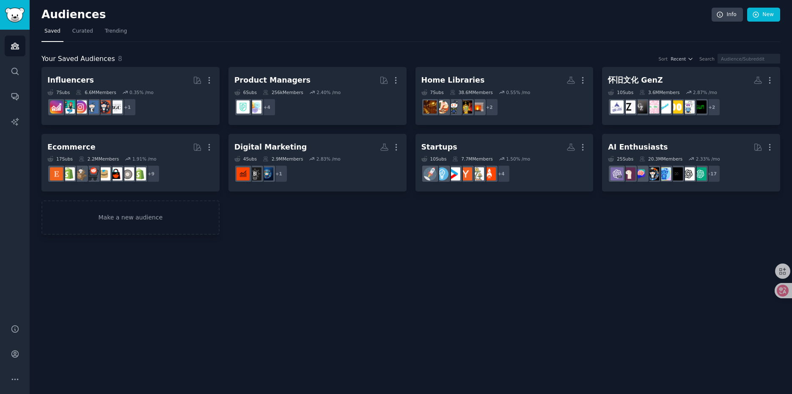
click at [215, 323] on div "Audiences Info New Saved Curated Trending Your Saved Audiences 8 Sort Recent Se…" at bounding box center [411, 197] width 763 height 394
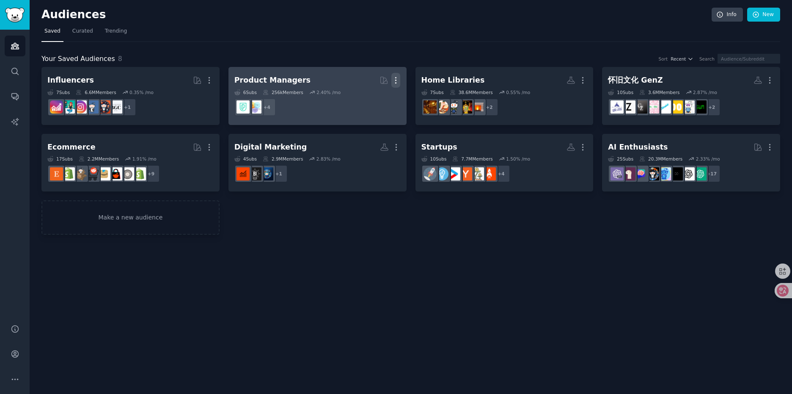
click at [396, 79] on icon "button" at bounding box center [395, 80] width 9 height 9
click at [380, 95] on p "Delete" at bounding box center [372, 98] width 19 height 9
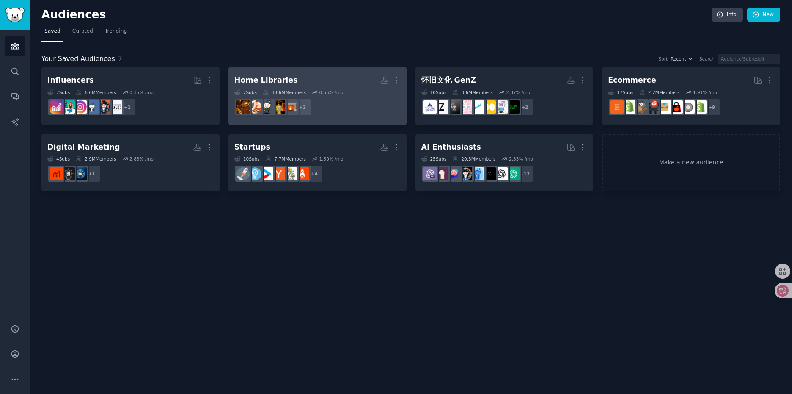
click at [331, 79] on h2 "Home Libraries Custom Audience More" at bounding box center [317, 80] width 166 height 15
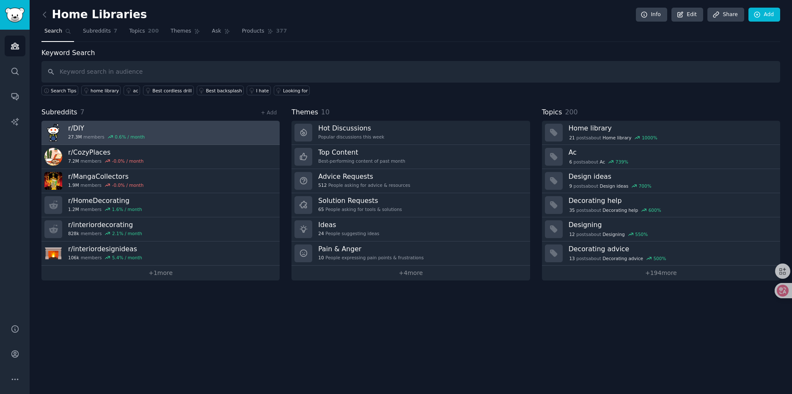
click at [93, 129] on h3 "r/ DIY" at bounding box center [106, 128] width 77 height 9
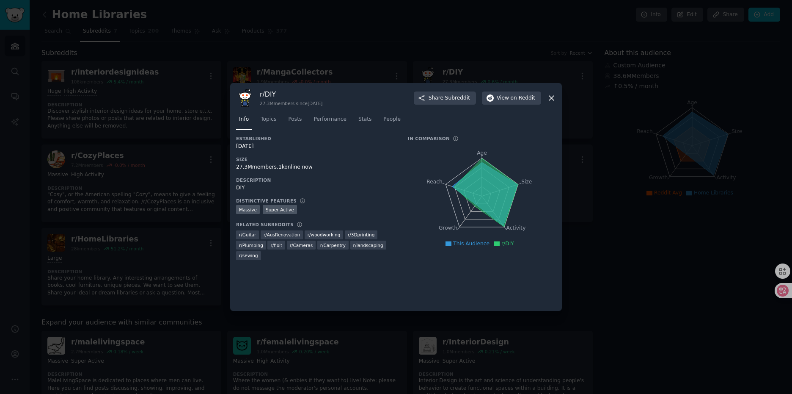
click at [414, 91] on button "Share Subreddit" at bounding box center [445, 98] width 62 height 14
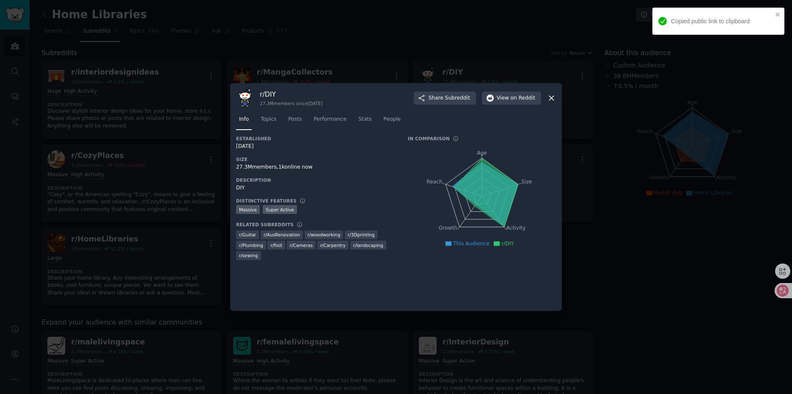
click at [414, 91] on button "Share Subreddit" at bounding box center [445, 98] width 62 height 14
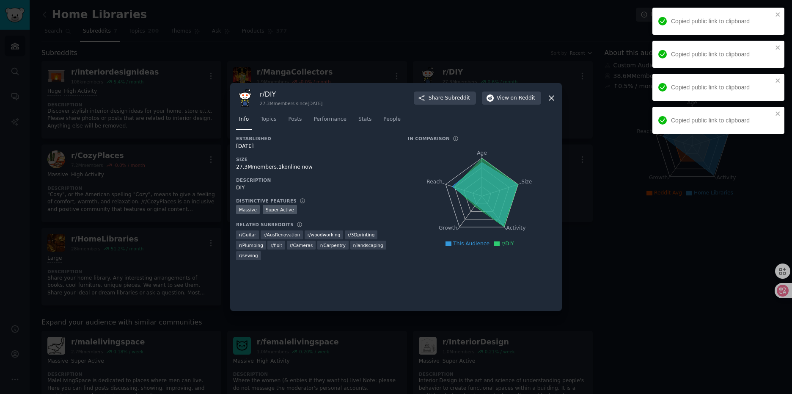
click at [414, 91] on button "Share Subreddit" at bounding box center [445, 98] width 62 height 14
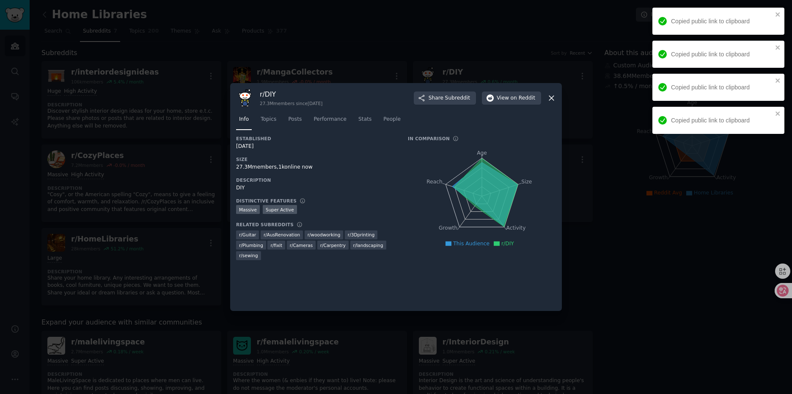
click at [414, 91] on button "Share Subreddit" at bounding box center [445, 98] width 62 height 14
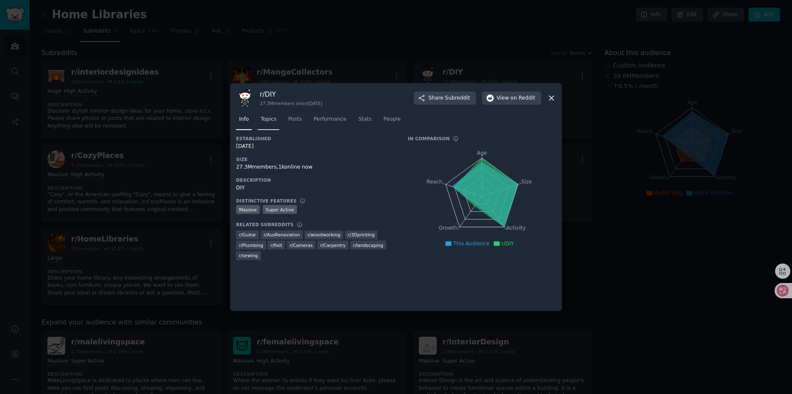
click at [270, 120] on span "Topics" at bounding box center [269, 120] width 16 height 8
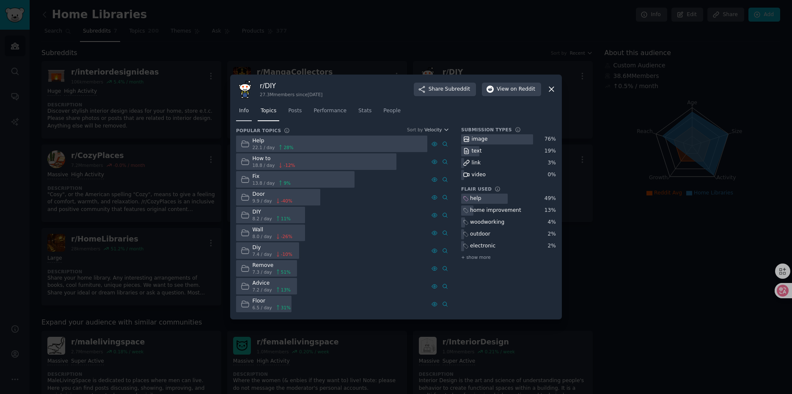
click at [249, 113] on link "Info" at bounding box center [244, 112] width 16 height 17
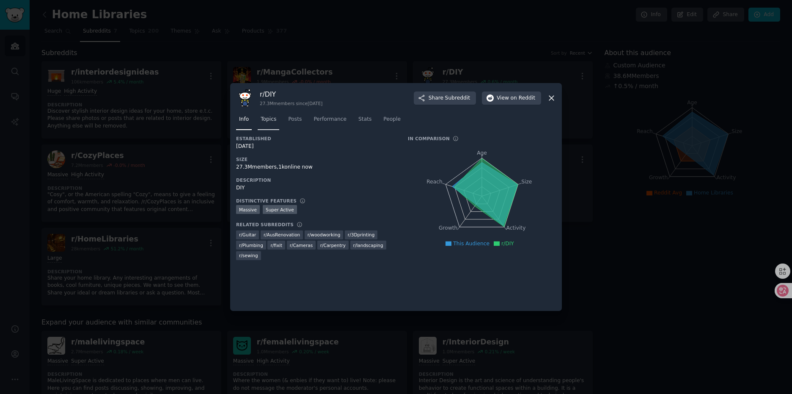
click at [274, 119] on span "Topics" at bounding box center [269, 120] width 16 height 8
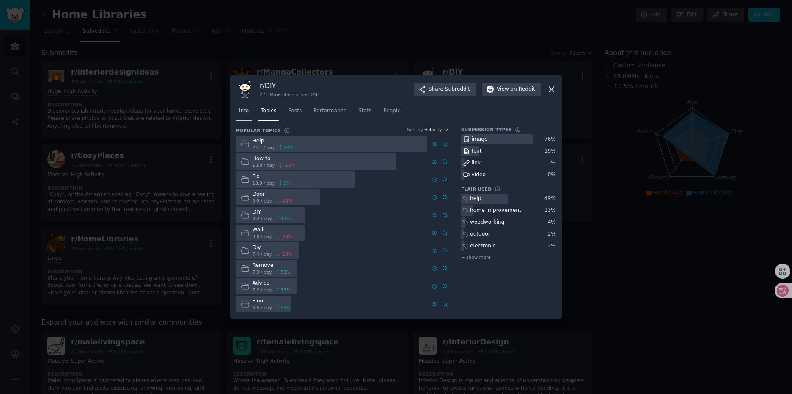
click at [247, 110] on span "Info" at bounding box center [244, 111] width 10 height 8
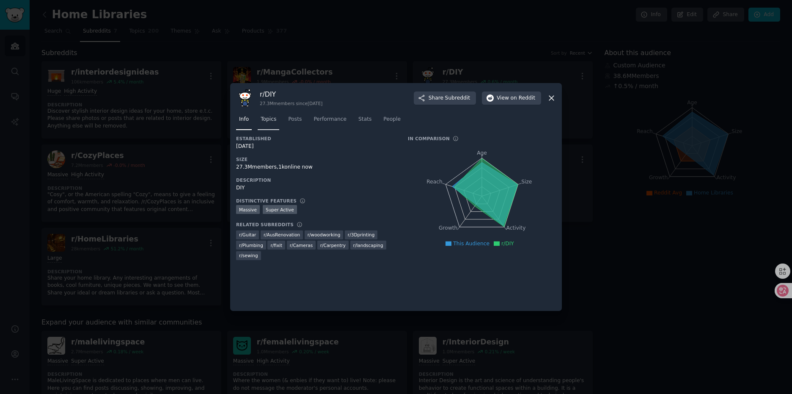
click at [268, 122] on span "Topics" at bounding box center [269, 120] width 16 height 8
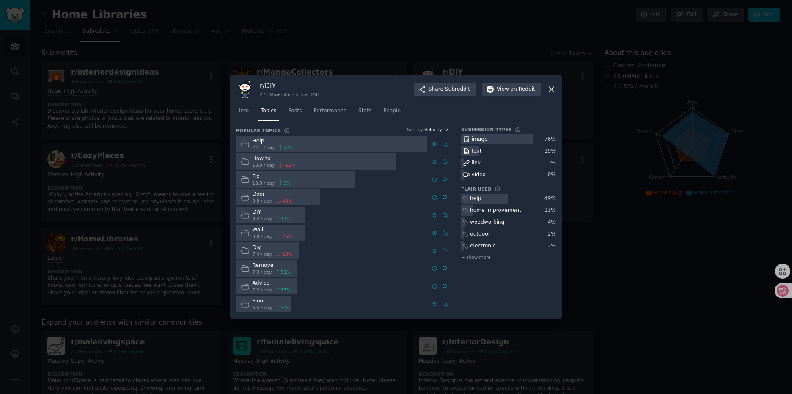
click at [446, 128] on icon "button" at bounding box center [447, 130] width 6 height 6
click at [393, 165] on div "Growth" at bounding box center [407, 160] width 79 height 15
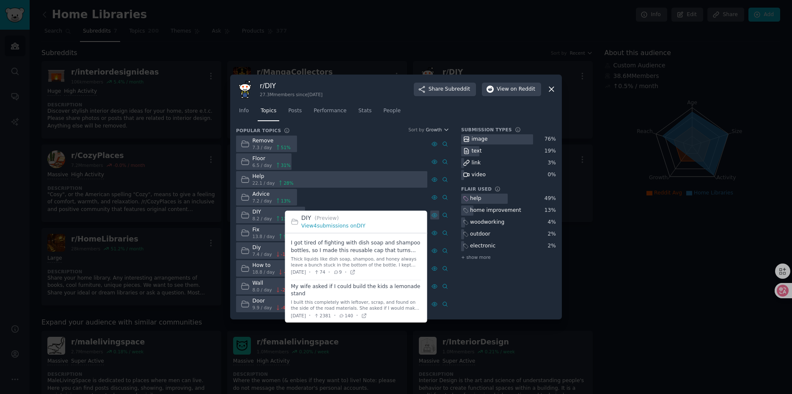
click at [436, 217] on icon at bounding box center [435, 215] width 6 height 6
click at [434, 216] on icon at bounding box center [435, 215] width 6 height 6
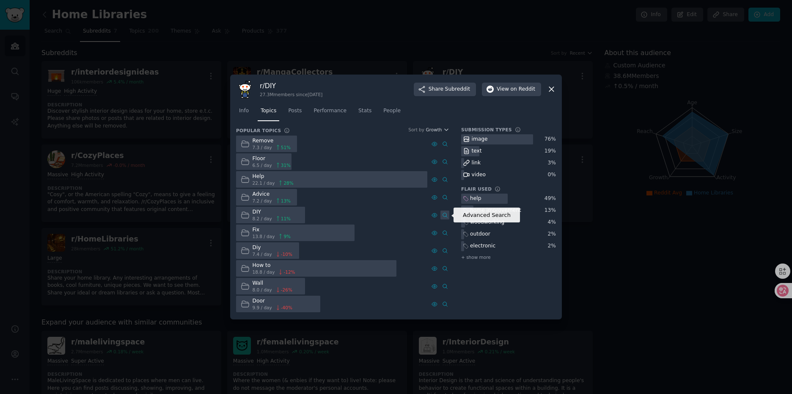
click at [446, 216] on icon at bounding box center [445, 214] width 4 height 5
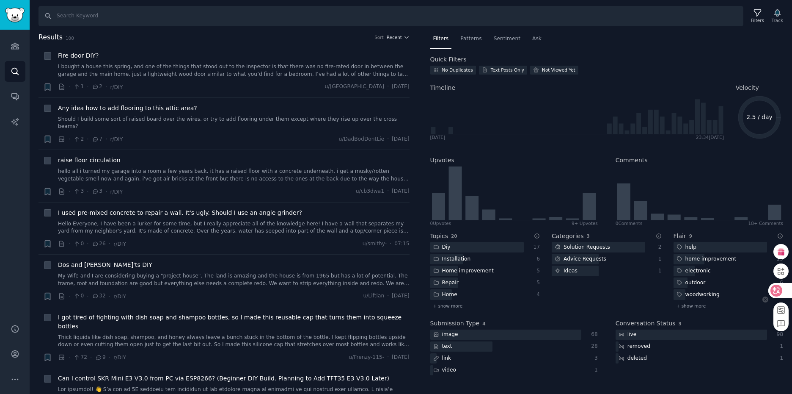
click at [775, 289] on icon at bounding box center [776, 290] width 7 height 7
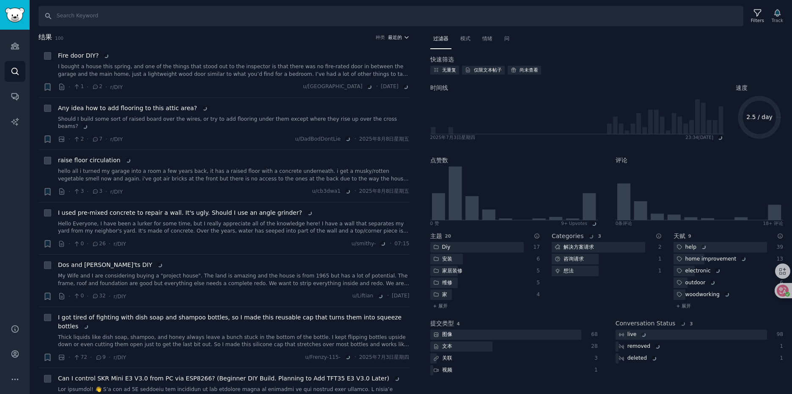
click at [397, 41] on h2 "结果 100 种类 最近的" at bounding box center [224, 37] width 371 height 11
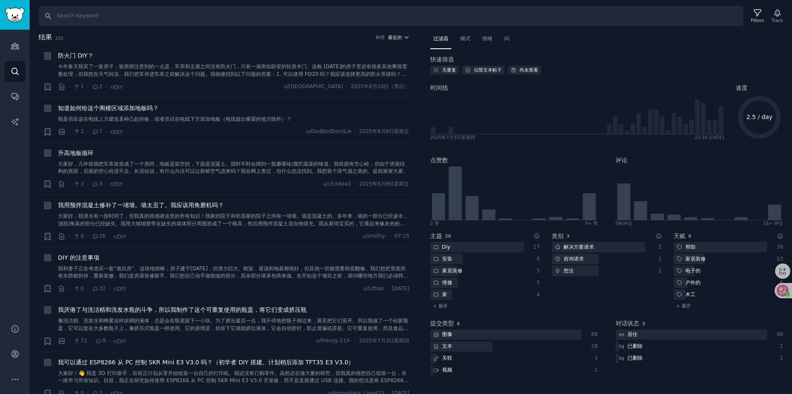
click at [397, 37] on font "最近的" at bounding box center [395, 37] width 14 height 5
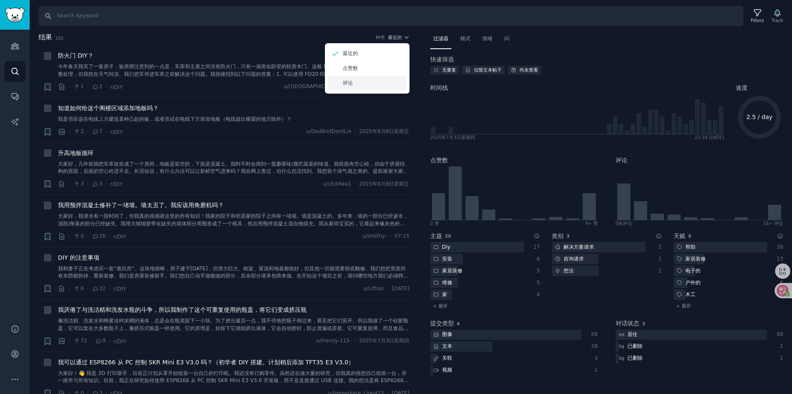
click at [349, 81] on font "评论" at bounding box center [348, 83] width 10 height 6
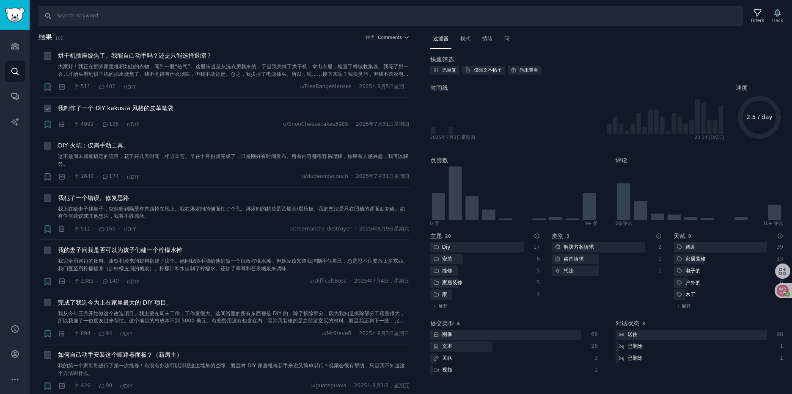
click at [161, 109] on font "我制作了一个 DIY kakusta 风格的皮革笔袋" at bounding box center [116, 108] width 116 height 7
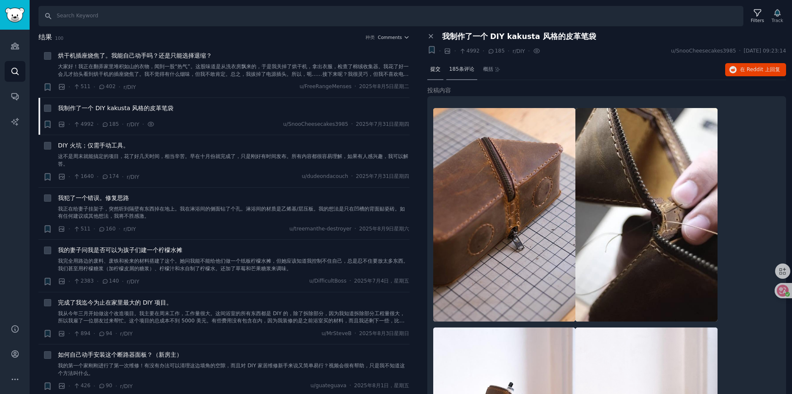
drag, startPoint x: 468, startPoint y: 71, endPoint x: 472, endPoint y: 73, distance: 4.7
click at [469, 70] on font "185条评论" at bounding box center [461, 69] width 25 height 6
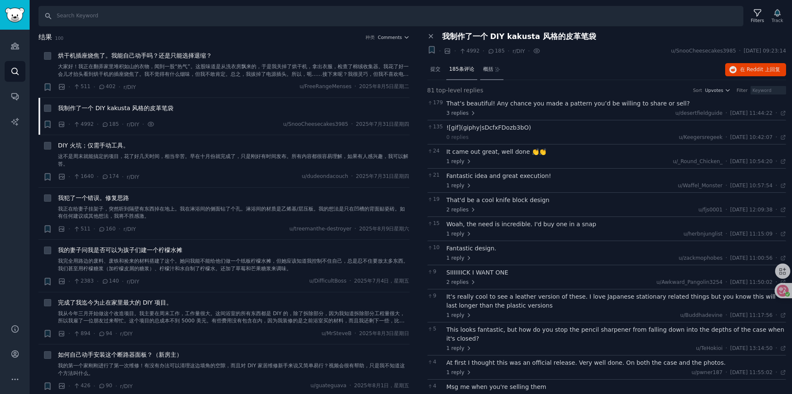
click at [494, 70] on div "概括" at bounding box center [492, 70] width 24 height 20
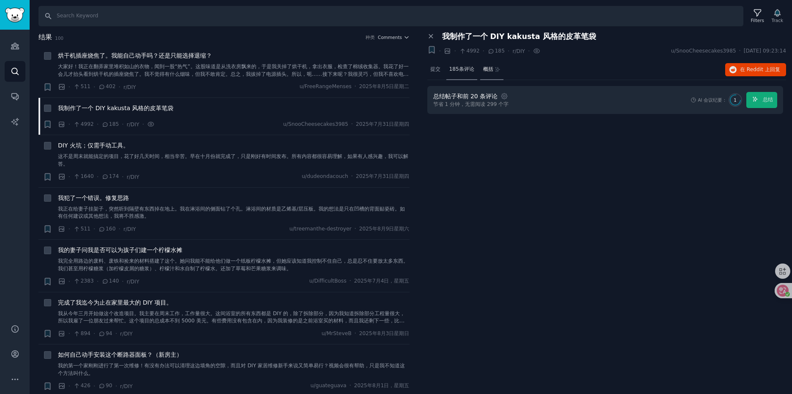
click at [464, 71] on font "185条评论" at bounding box center [461, 69] width 25 height 6
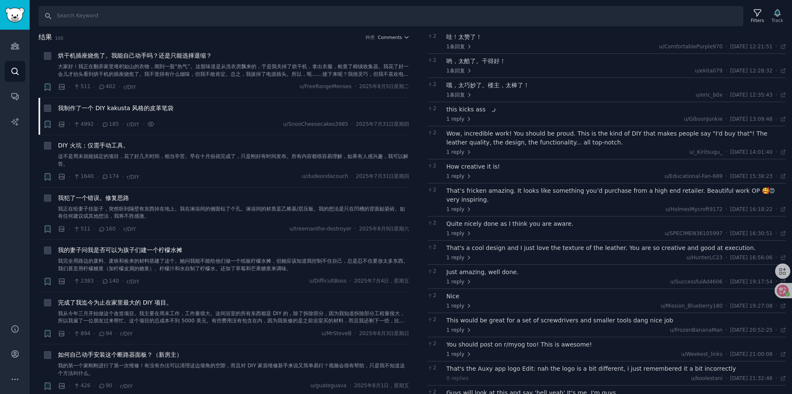
scroll to position [550, 0]
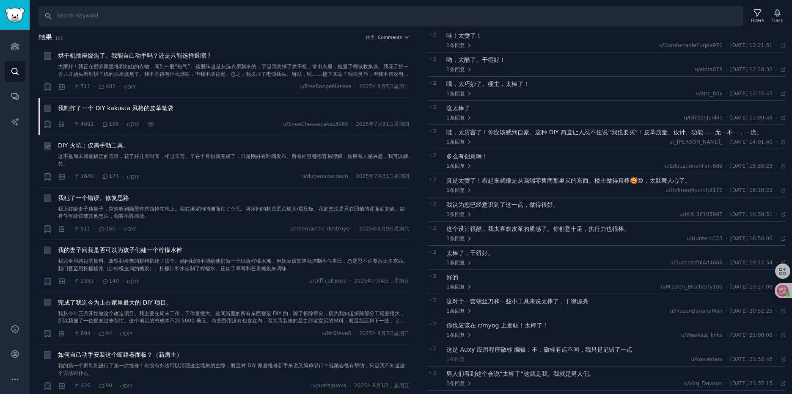
click at [117, 142] on font "DIY 火坑；仅需手动工具。" at bounding box center [93, 145] width 71 height 7
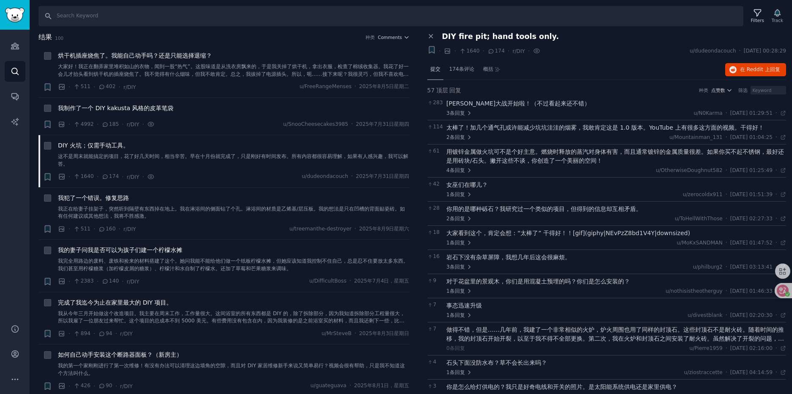
click at [440, 74] on div "提交" at bounding box center [435, 70] width 16 height 20
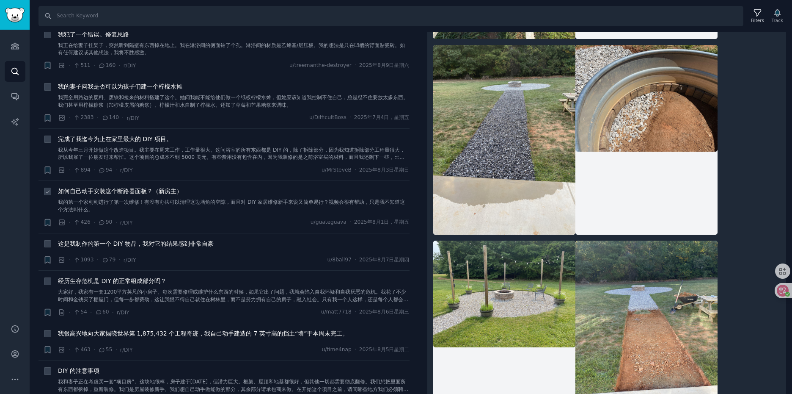
scroll to position [212, 0]
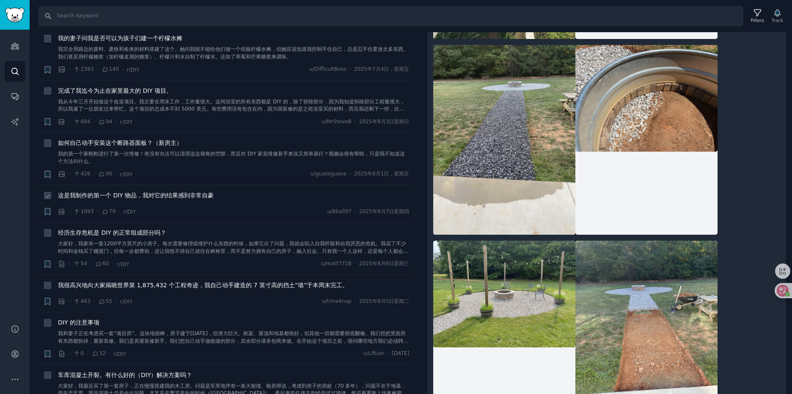
click at [186, 196] on font "这是我制作的第一个 DIY 物品，我对它的结果感到非常自豪" at bounding box center [136, 195] width 156 height 7
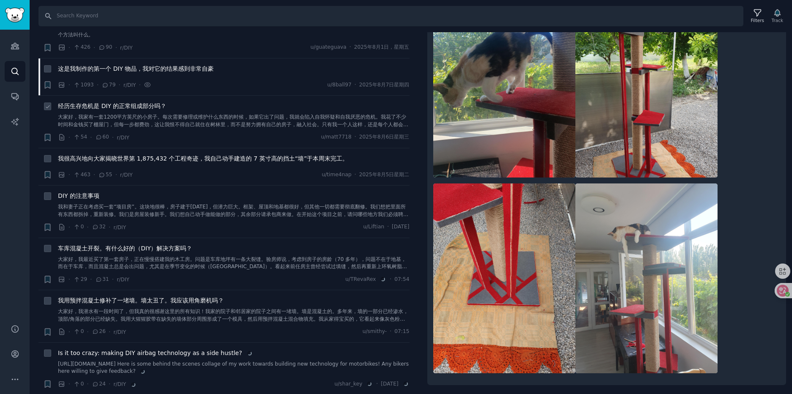
scroll to position [339, 0]
click at [272, 158] on font "我很高兴地向大家揭晓世界第 1,875,432 个工程奇迹，我自己动手建造的 7 英寸高的挡土“墙”于本周末完工。" at bounding box center [203, 157] width 290 height 7
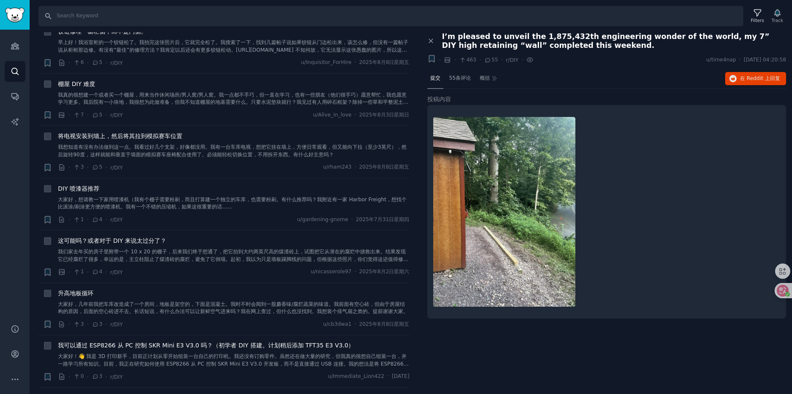
scroll to position [1439, 0]
